Goal: Find contact information: Find contact information

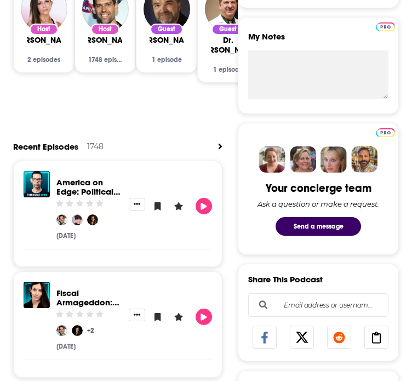
scroll to position [584, 0]
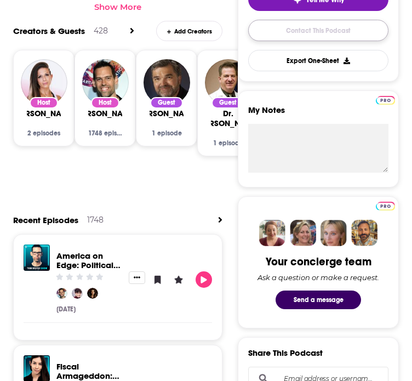
click at [333, 34] on link "Contact This Podcast" at bounding box center [318, 30] width 140 height 21
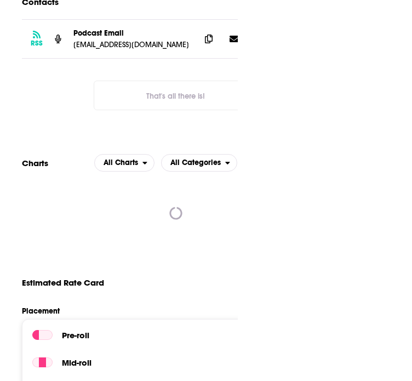
scroll to position [1337, 0]
click at [108, 38] on p "Podcast Email" at bounding box center [132, 32] width 118 height 9
click at [107, 49] on p "connect@impacttheory.com" at bounding box center [132, 44] width 118 height 9
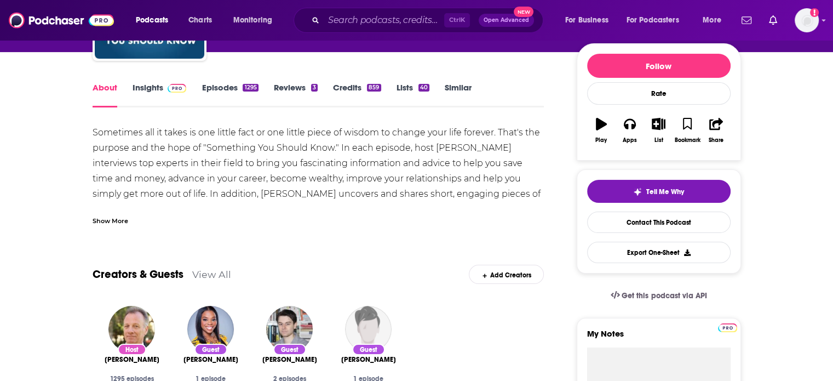
scroll to position [219, 0]
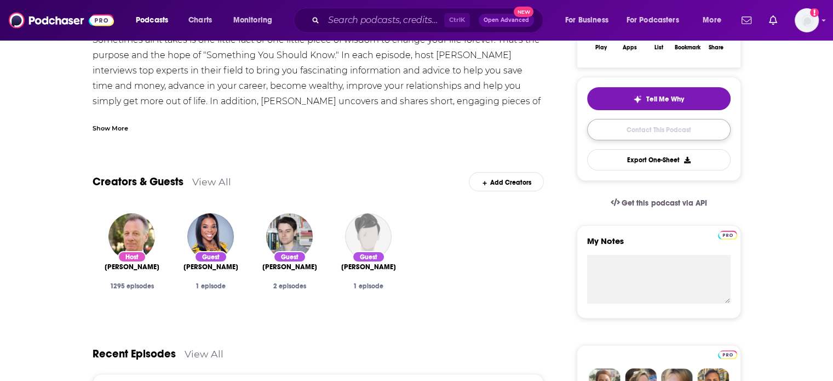
click at [659, 134] on link "Contact This Podcast" at bounding box center [659, 129] width 144 height 21
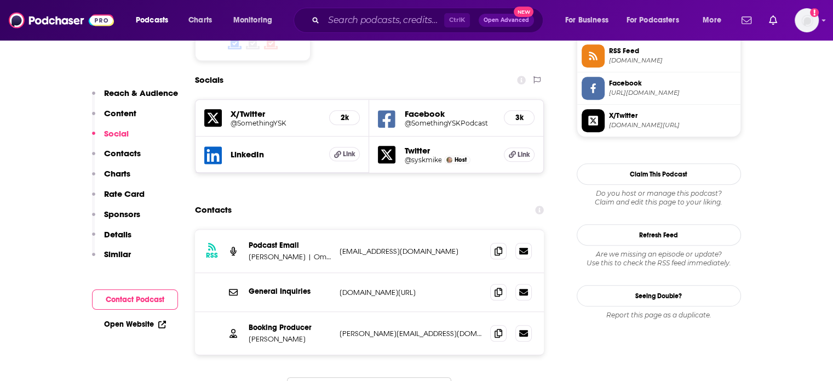
scroll to position [1021, 0]
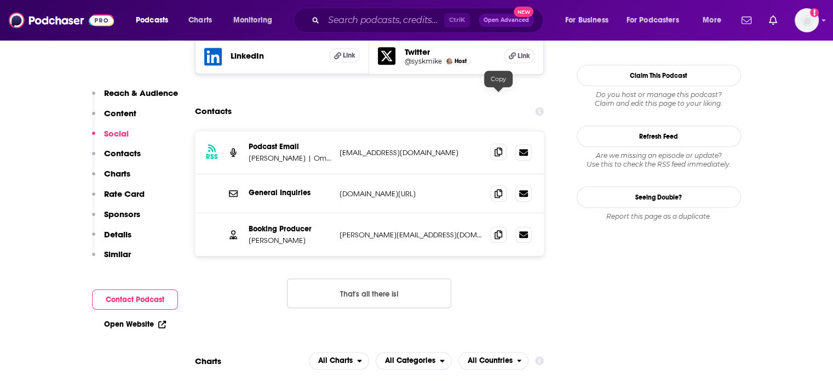
click at [498, 147] on icon at bounding box center [499, 151] width 8 height 9
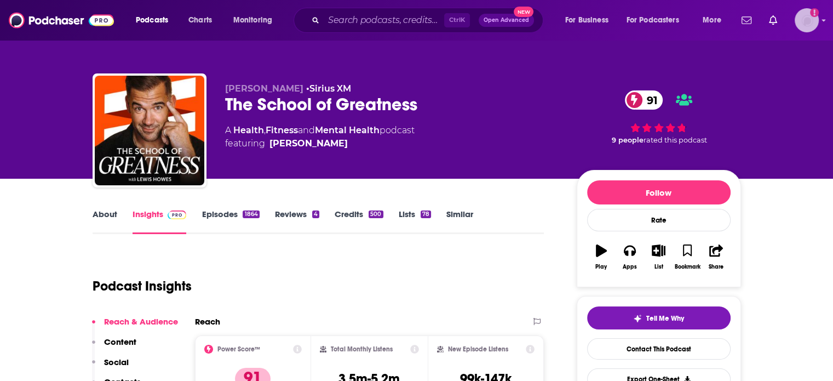
click at [815, 24] on img "Logged in as katlynnnicolls" at bounding box center [807, 20] width 24 height 24
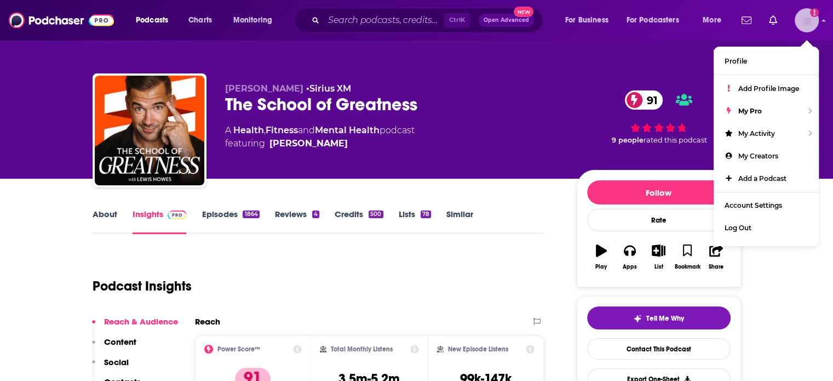
click at [815, 24] on img "Logged in as katlynnnicolls" at bounding box center [807, 20] width 24 height 24
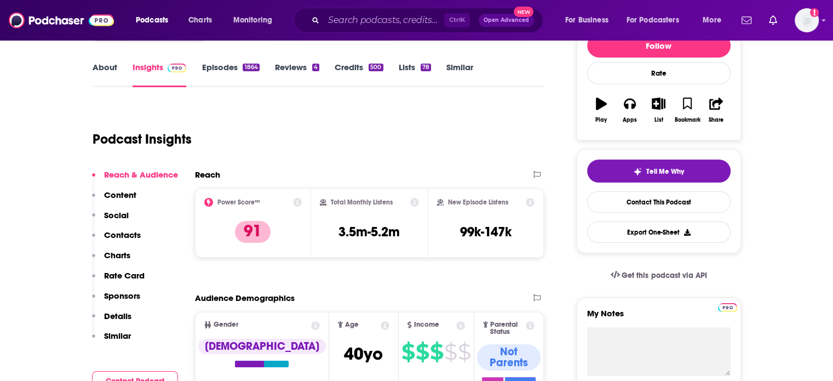
scroll to position [146, 0]
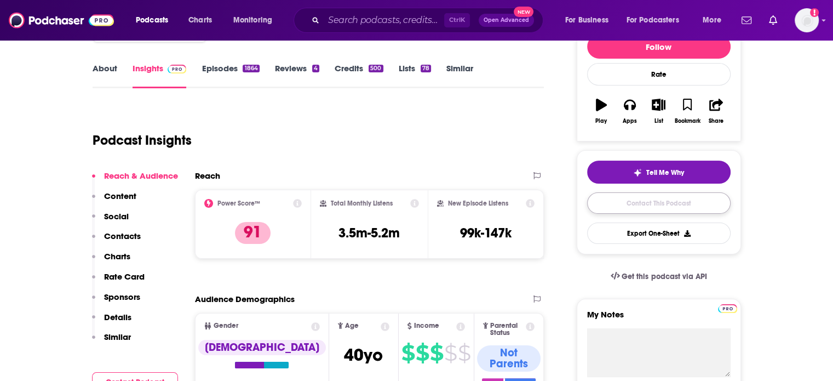
click at [657, 204] on link "Contact This Podcast" at bounding box center [659, 202] width 144 height 21
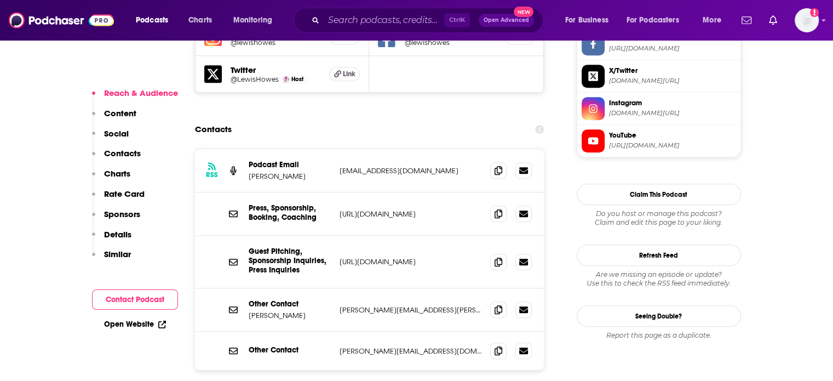
scroll to position [1044, 0]
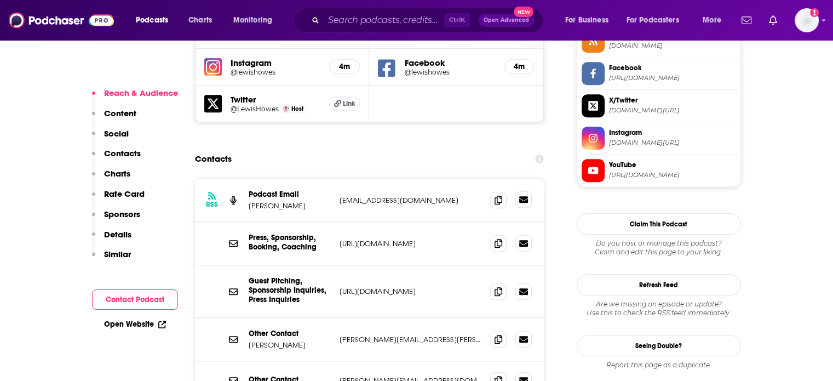
click at [528, 196] on icon at bounding box center [523, 199] width 9 height 7
click at [495, 195] on icon at bounding box center [499, 199] width 8 height 9
drag, startPoint x: 767, startPoint y: 156, endPoint x: 778, endPoint y: 162, distance: 12.5
drag, startPoint x: 292, startPoint y: 270, endPoint x: 248, endPoint y: 267, distance: 44.5
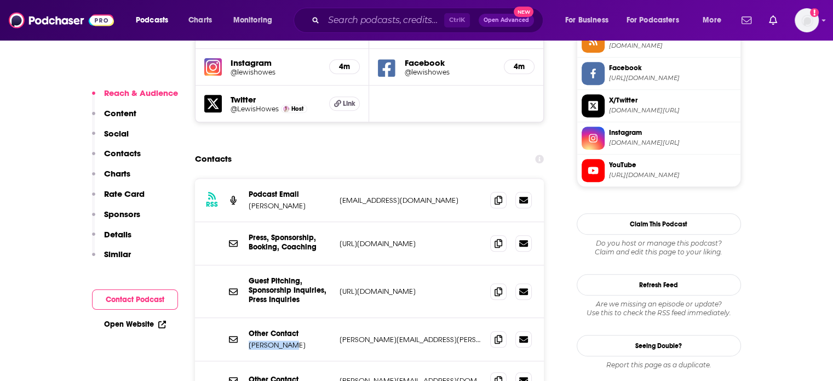
click at [249, 340] on p "Julie Booth" at bounding box center [290, 344] width 82 height 9
copy p "Julie Booth"
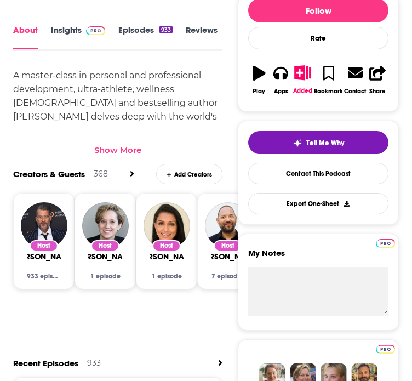
scroll to position [365, 0]
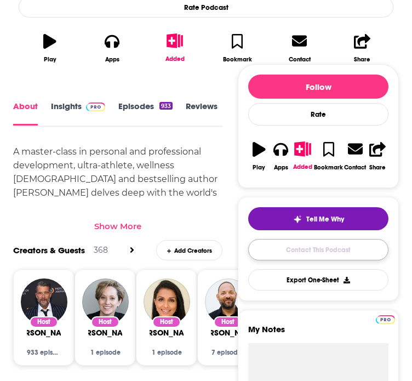
click at [372, 242] on link "Contact This Podcast" at bounding box center [318, 249] width 140 height 21
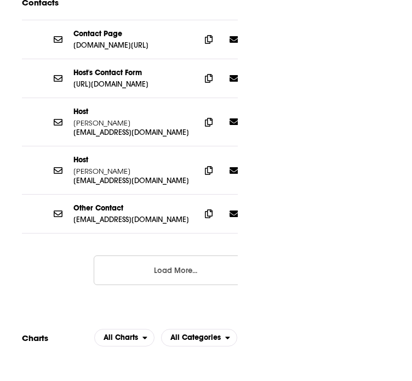
click at [230, 125] on icon at bounding box center [234, 121] width 9 height 7
click at [205, 126] on icon at bounding box center [209, 121] width 8 height 9
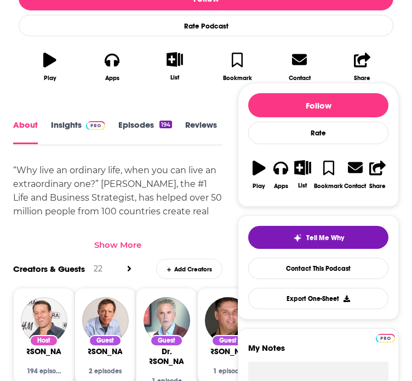
scroll to position [292, 0]
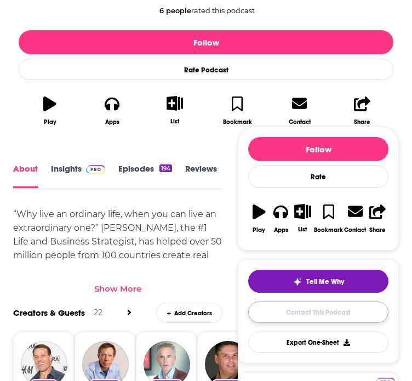
click at [287, 304] on link "Contact This Podcast" at bounding box center [318, 311] width 140 height 21
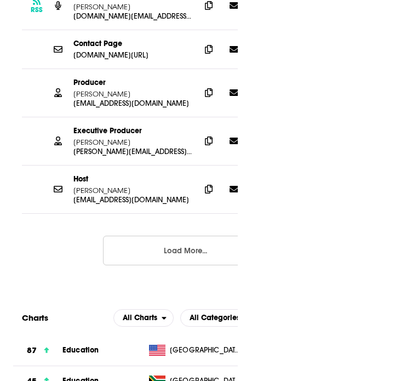
scroll to position [1312, 0]
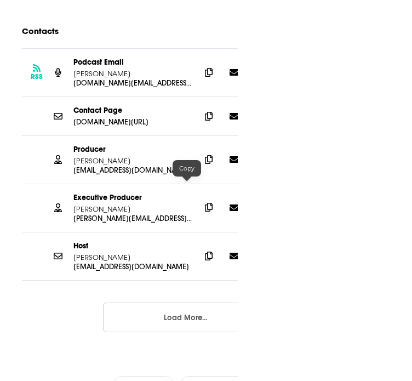
click at [205, 203] on icon at bounding box center [209, 207] width 8 height 9
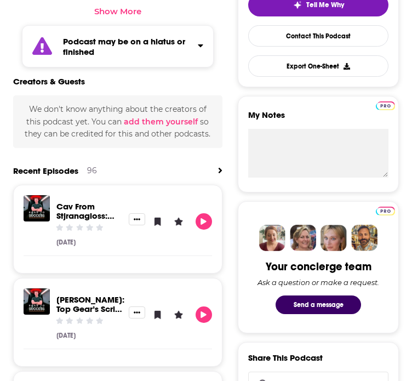
scroll to position [657, 0]
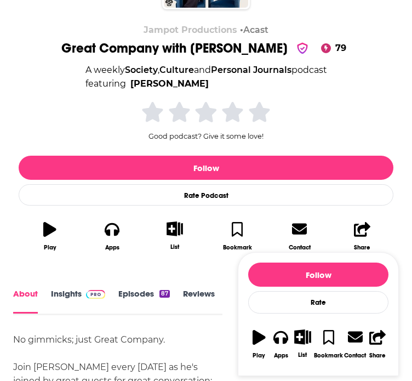
scroll to position [73, 0]
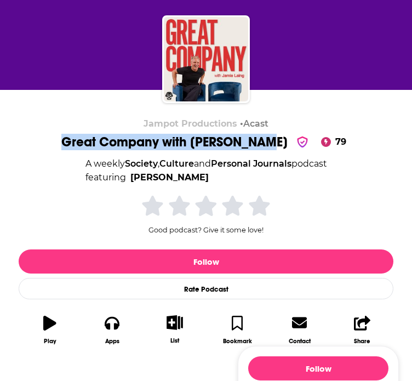
drag, startPoint x: 105, startPoint y: 143, endPoint x: 273, endPoint y: 144, distance: 168.8
click at [273, 144] on div "Jampot Productions • Acast Great Company with [PERSON_NAME] 79 A weekly Society…" at bounding box center [206, 234] width 375 height 233
copy h1 "Great Company with [PERSON_NAME]"
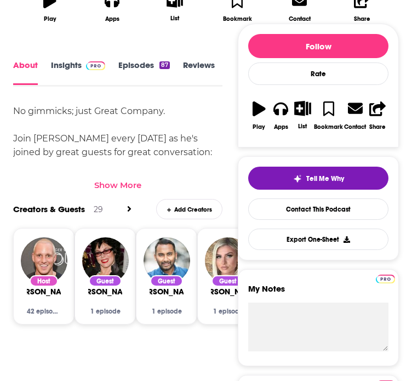
scroll to position [438, 0]
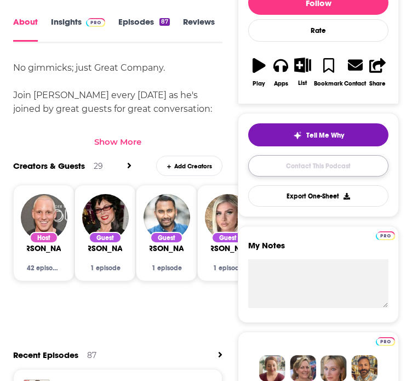
click at [311, 167] on link "Contact This Podcast" at bounding box center [318, 165] width 140 height 21
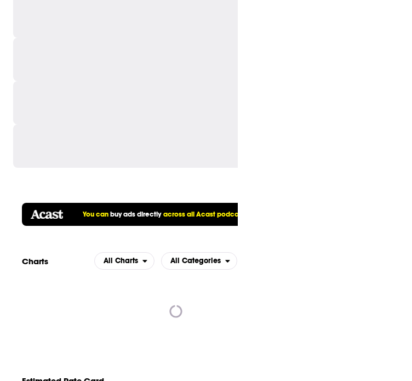
scroll to position [1275, 0]
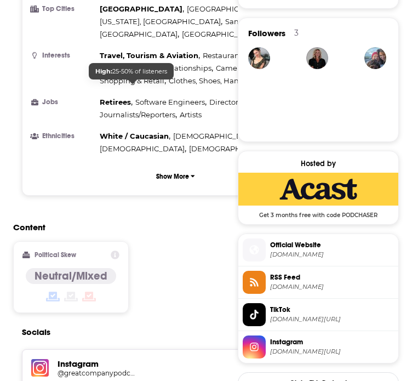
scroll to position [803, 0]
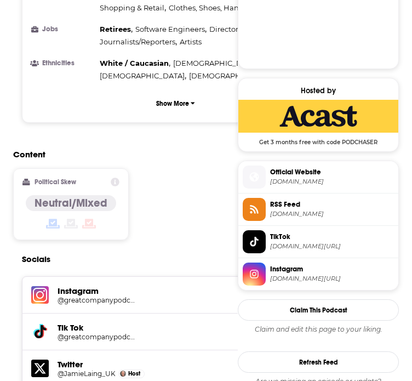
click at [203, 248] on div "Content Political Skew Neutral/Mixed" at bounding box center [175, 199] width 325 height 100
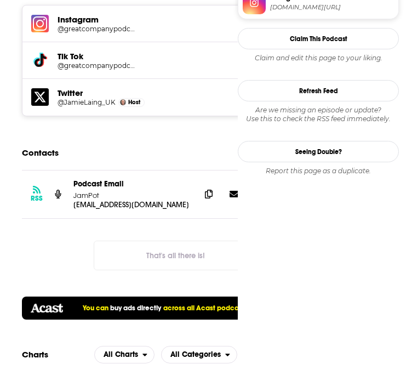
scroll to position [1096, 0]
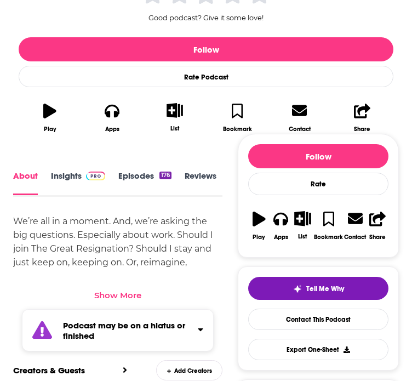
scroll to position [269, 0]
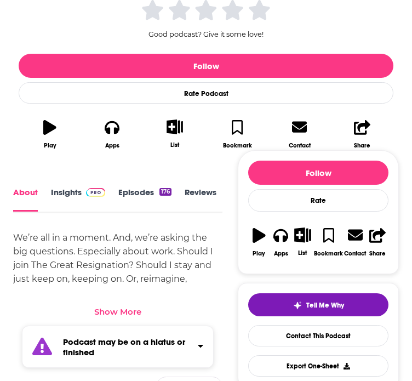
click at [118, 311] on div "Show More" at bounding box center [117, 311] width 47 height 10
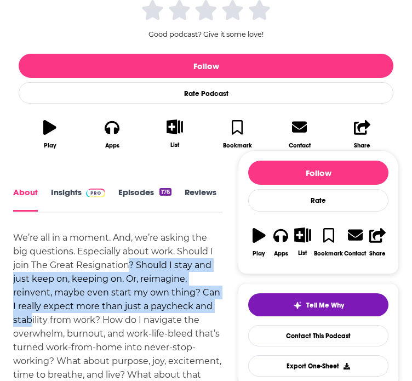
drag, startPoint x: 79, startPoint y: 264, endPoint x: 82, endPoint y: 302, distance: 39.0
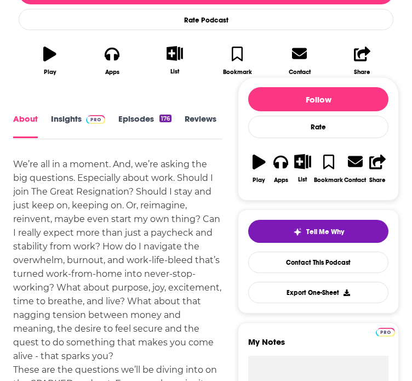
click at [57, 287] on div "We’re all in a moment. And, we’re asking the big questions. Especially about wo…" at bounding box center [117, 342] width 209 height 370
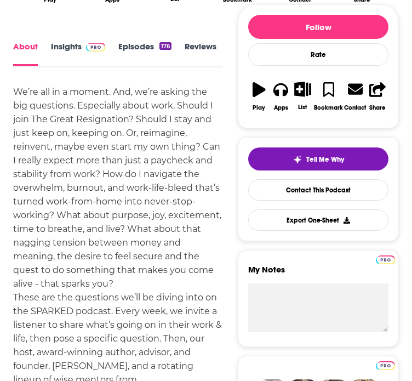
scroll to position [488, 0]
